Goal: Information Seeking & Learning: Learn about a topic

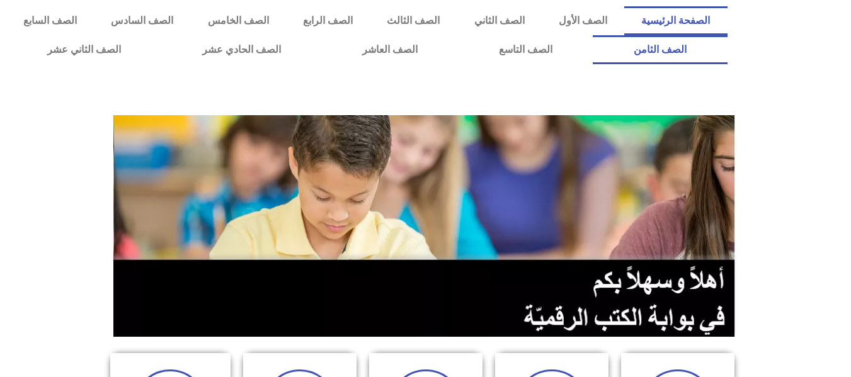
click at [592, 35] on link "الصف الثامن" at bounding box center [659, 49] width 134 height 29
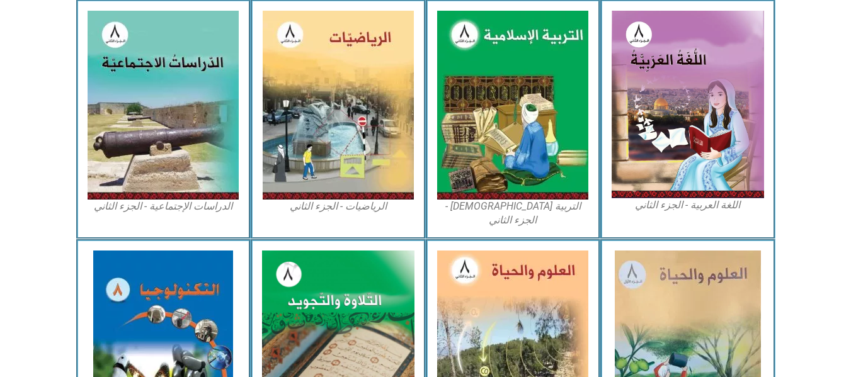
scroll to position [744, 0]
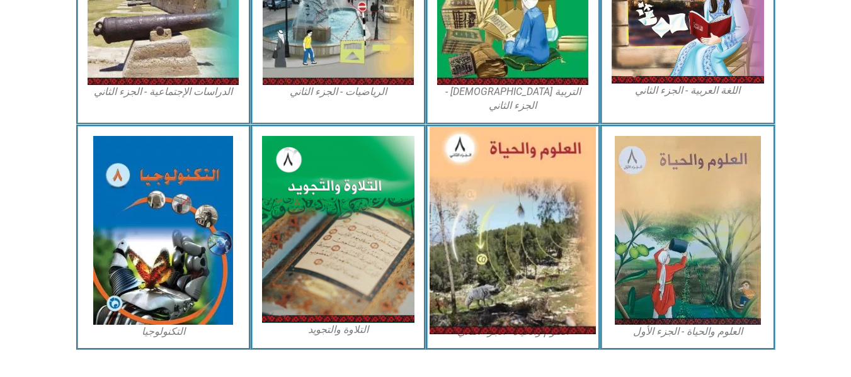
click at [481, 220] on img at bounding box center [512, 231] width 166 height 208
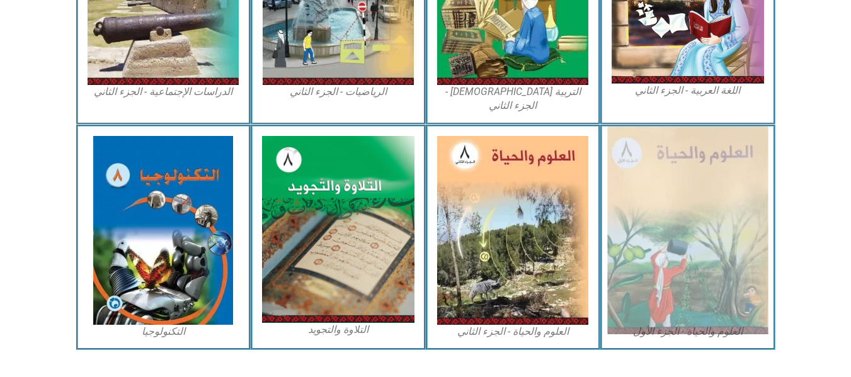
click at [669, 210] on img at bounding box center [687, 231] width 161 height 208
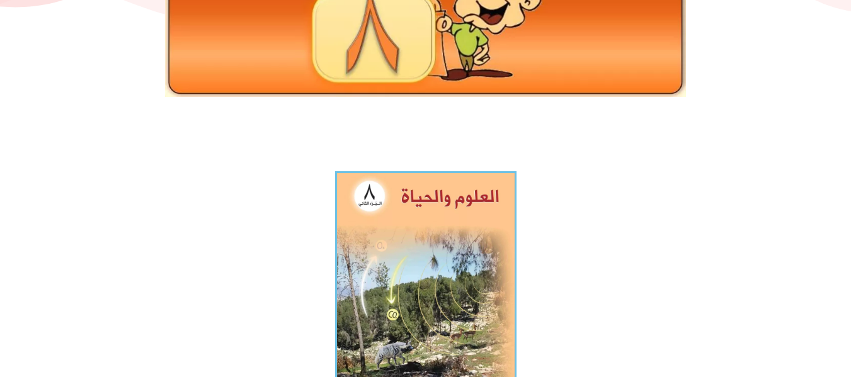
scroll to position [277, 0]
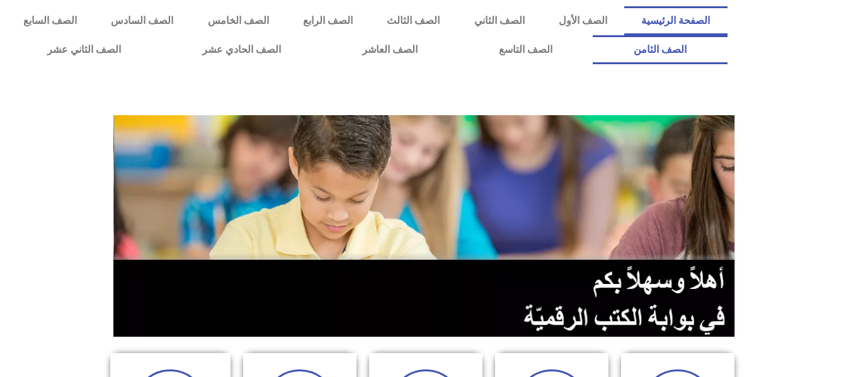
click at [592, 35] on link "الصف الثامن" at bounding box center [659, 49] width 134 height 29
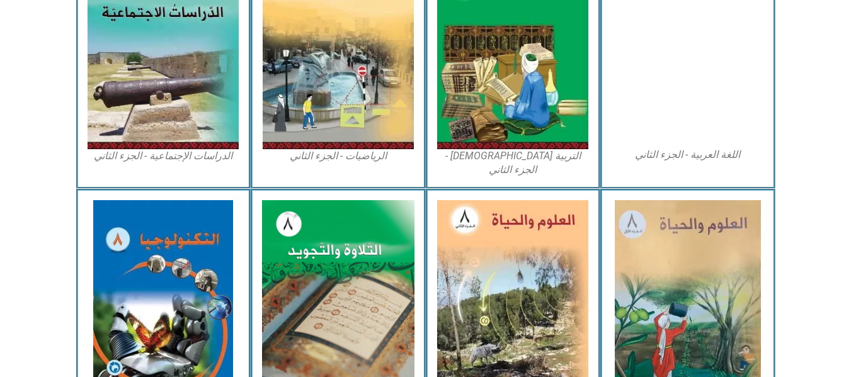
scroll to position [730, 0]
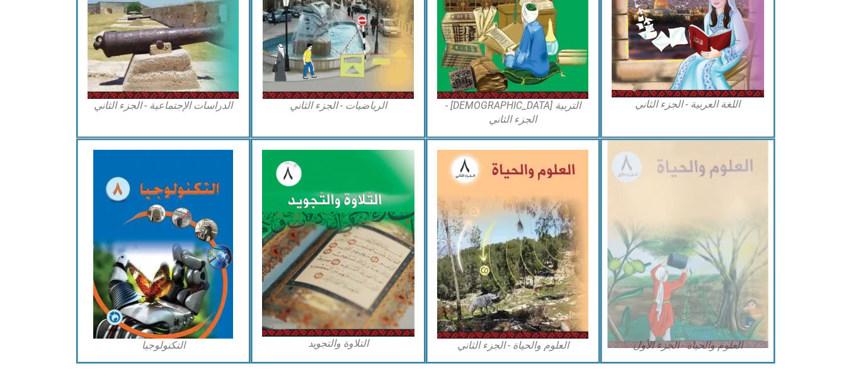
click at [717, 177] on img at bounding box center [687, 244] width 161 height 208
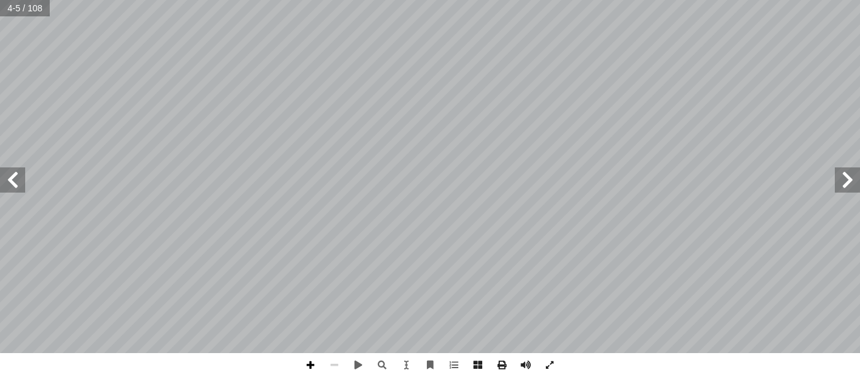
click at [315, 368] on span at bounding box center [310, 365] width 24 height 24
